Goal: Download file/media

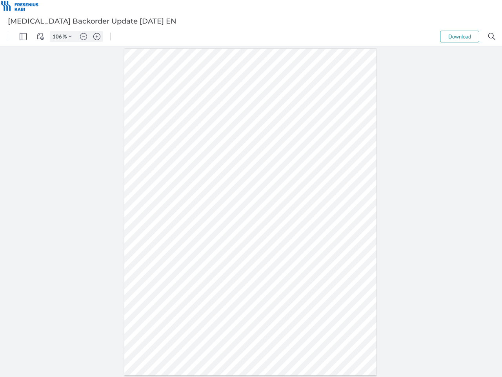
click at [23, 36] on img "Panel" at bounding box center [23, 36] width 7 height 7
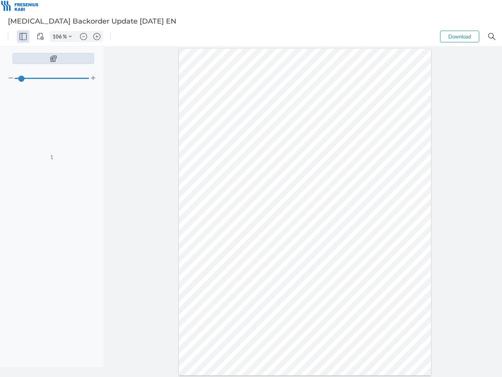
click at [40, 36] on img "View Controls" at bounding box center [40, 36] width 7 height 7
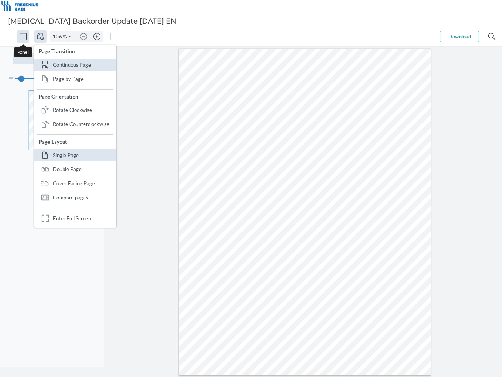
click at [58, 36] on input "106" at bounding box center [56, 36] width 13 height 7
click at [70, 36] on img "Zoom Controls" at bounding box center [70, 36] width 3 height 3
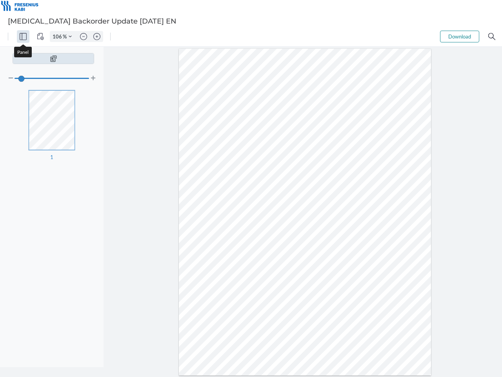
click at [84, 36] on img "Zoom out" at bounding box center [83, 36] width 7 height 7
click at [97, 36] on img "Zoom in" at bounding box center [96, 36] width 7 height 7
type input "106"
click at [460, 36] on button "Download" at bounding box center [459, 37] width 39 height 12
click at [492, 36] on img "Search" at bounding box center [491, 36] width 7 height 7
